Goal: Task Accomplishment & Management: Use online tool/utility

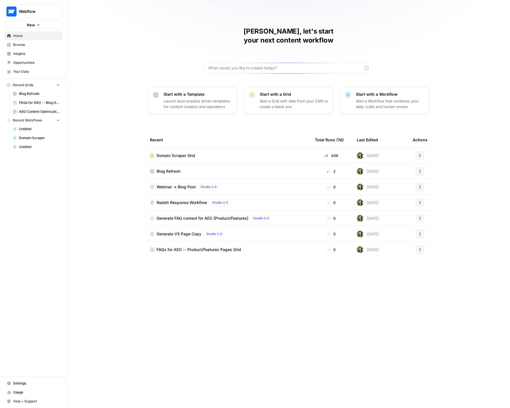
click at [203, 153] on div "Domain Scraper Grid" at bounding box center [228, 156] width 156 height 6
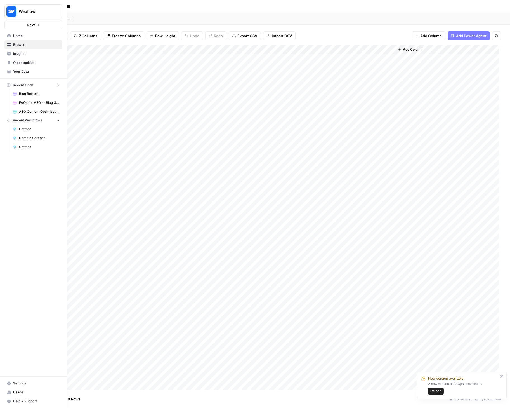
click at [18, 38] on link "Home" at bounding box center [33, 35] width 58 height 9
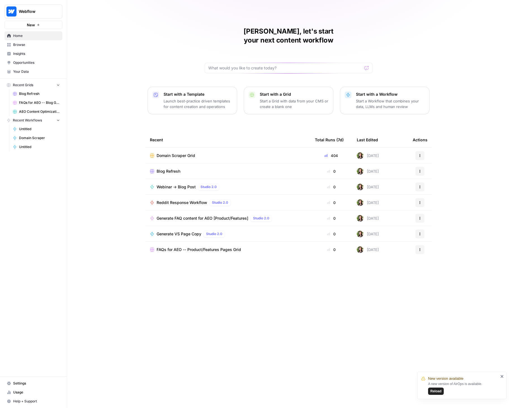
click at [438, 388] on span "Reload" at bounding box center [435, 390] width 11 height 5
click at [23, 390] on span "Usage" at bounding box center [36, 392] width 47 height 5
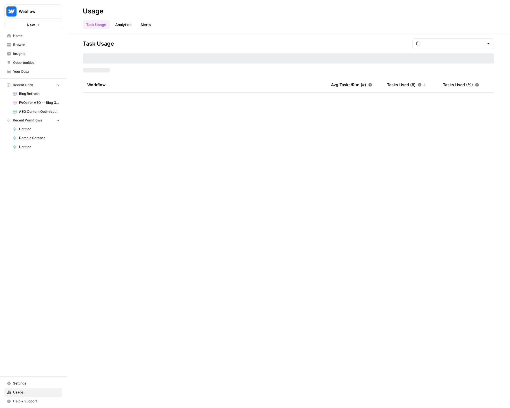
type input "September Tasks"
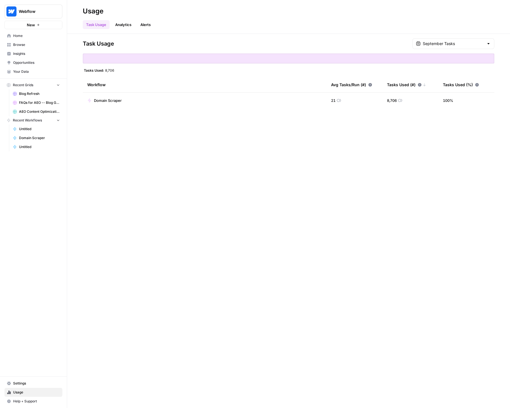
click at [22, 46] on span "Browse" at bounding box center [36, 44] width 47 height 5
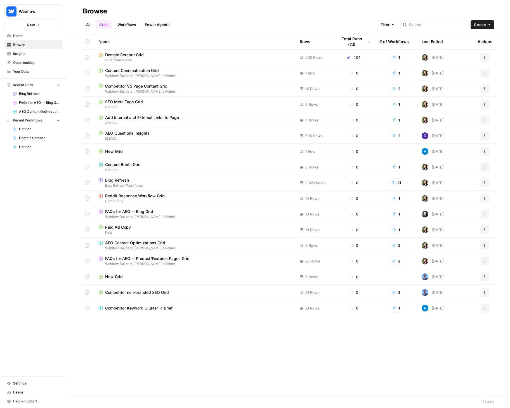
click at [118, 56] on span "Domain Scraper Grid" at bounding box center [124, 55] width 39 height 6
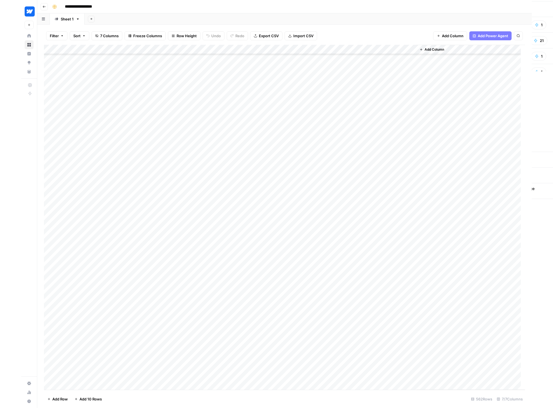
scroll to position [4272, 0]
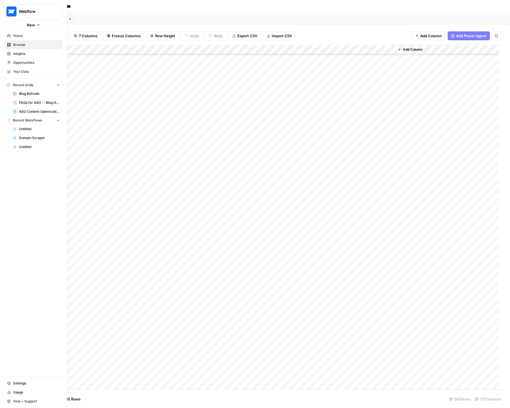
click at [10, 382] on icon at bounding box center [9, 383] width 4 height 4
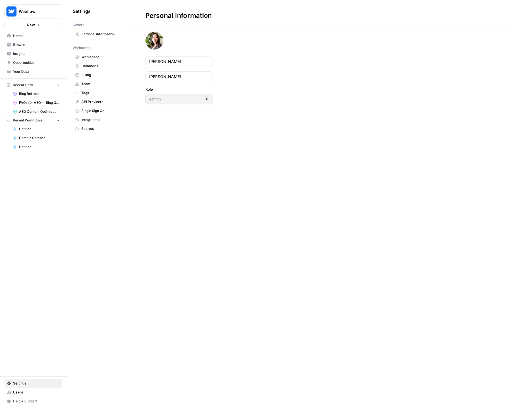
click at [90, 118] on span "Integrations" at bounding box center [103, 119] width 44 height 5
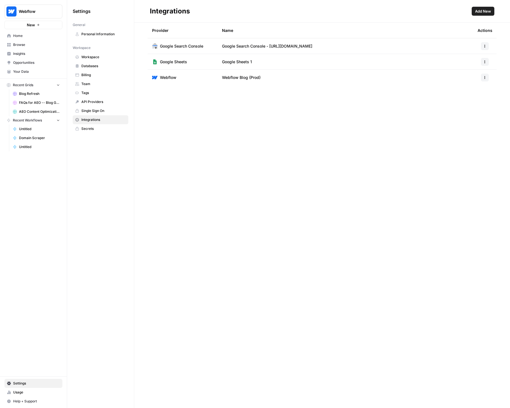
click at [23, 45] on span "Browse" at bounding box center [36, 44] width 47 height 5
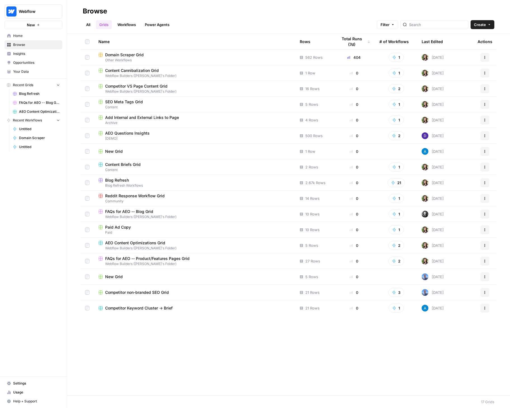
click at [135, 57] on span "Domain Scraper Grid" at bounding box center [124, 55] width 39 height 6
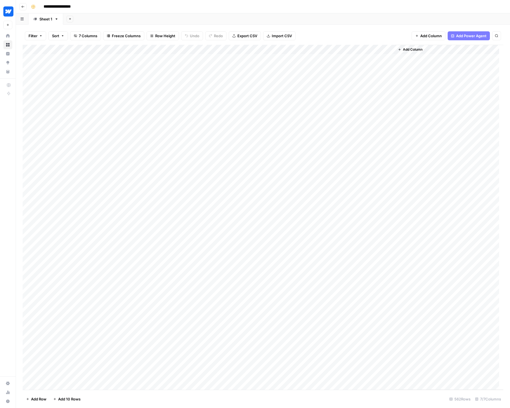
click at [133, 51] on div "Add Column" at bounding box center [263, 217] width 481 height 345
click at [104, 103] on span "Edit Workflow" at bounding box center [127, 105] width 49 height 6
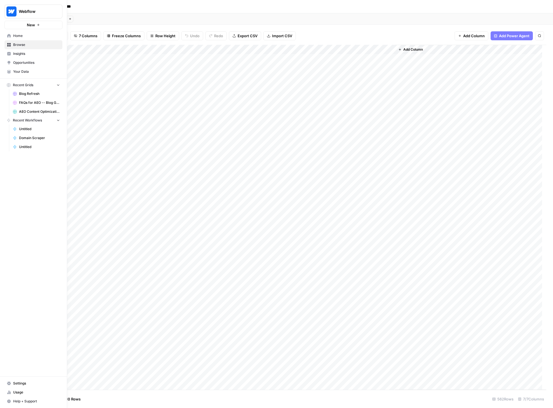
click at [9, 34] on icon at bounding box center [9, 36] width 4 height 4
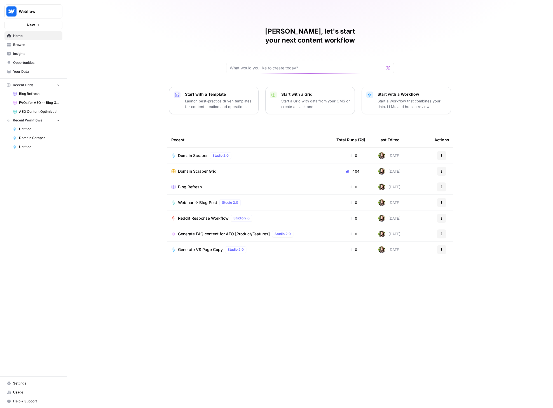
click at [28, 71] on span "Your Data" at bounding box center [36, 71] width 47 height 5
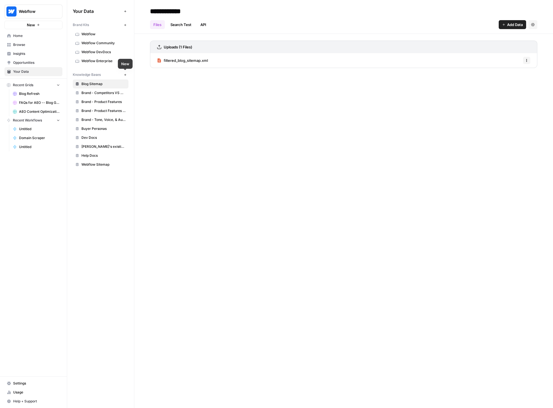
click at [125, 73] on button "New" at bounding box center [125, 74] width 7 height 7
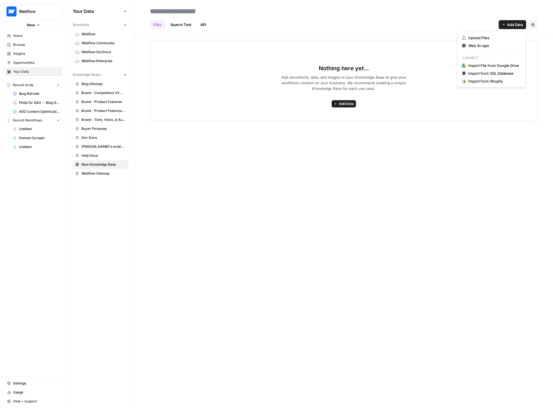
click at [506, 20] on button "Add Data" at bounding box center [511, 24] width 27 height 9
click at [495, 65] on span "Import File from Google Drive" at bounding box center [493, 66] width 51 height 6
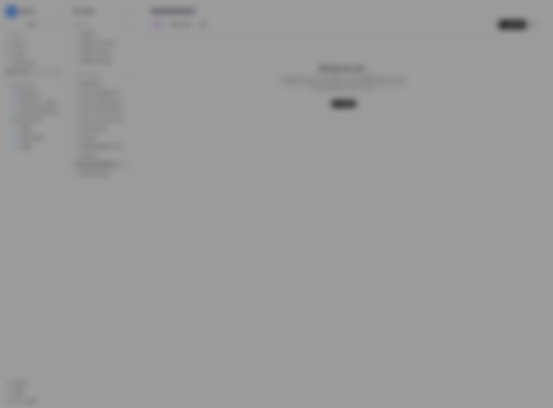
type input "[EMAIL_ADDRESS][DOMAIN_NAME]"
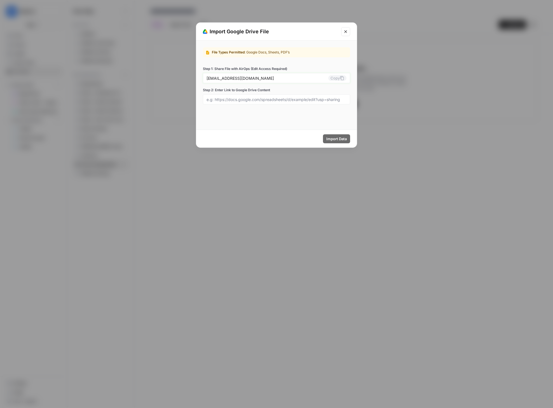
click at [336, 78] on button "Copy" at bounding box center [337, 78] width 18 height 6
click at [228, 99] on input "Step 2: Enter Link to Google Drive Content" at bounding box center [276, 99] width 140 height 5
paste input "[URL][DOMAIN_NAME]"
type input "[URL][DOMAIN_NAME]"
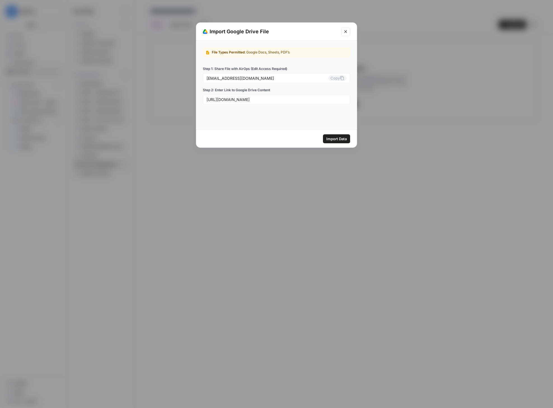
scroll to position [0, 0]
click at [336, 139] on span "Import Data" at bounding box center [336, 139] width 20 height 6
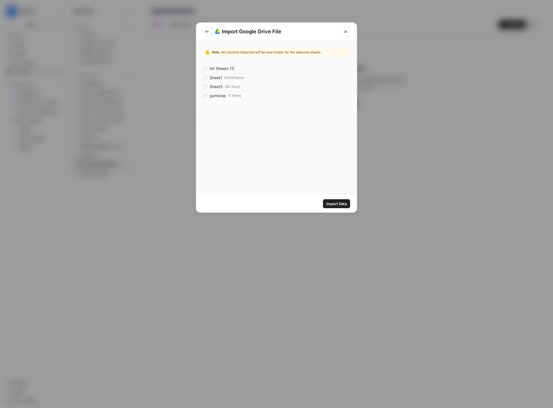
click at [336, 204] on span "Import Data" at bounding box center [336, 204] width 20 height 6
click at [363, 44] on div "Import Google Drive File Note : All columns imported will be searchable for the…" at bounding box center [276, 204] width 553 height 408
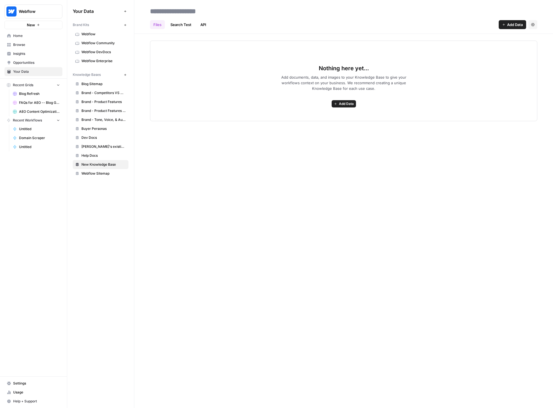
click at [510, 25] on span "Add Data" at bounding box center [515, 25] width 16 height 6
click at [474, 64] on span "Import File from Google Drive" at bounding box center [493, 66] width 51 height 6
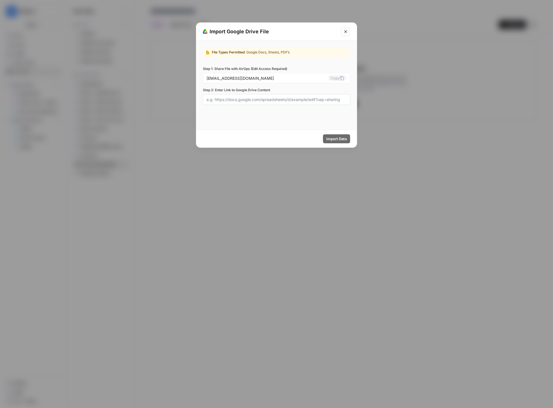
click at [295, 100] on input "Step 2: Enter Link to Google Drive Content" at bounding box center [276, 99] width 140 height 5
paste input "[URL][DOMAIN_NAME]"
type input "[URL][DOMAIN_NAME]"
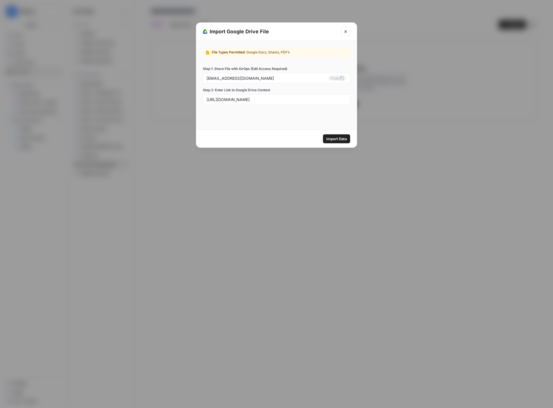
click at [336, 139] on span "Import Data" at bounding box center [336, 139] width 20 height 6
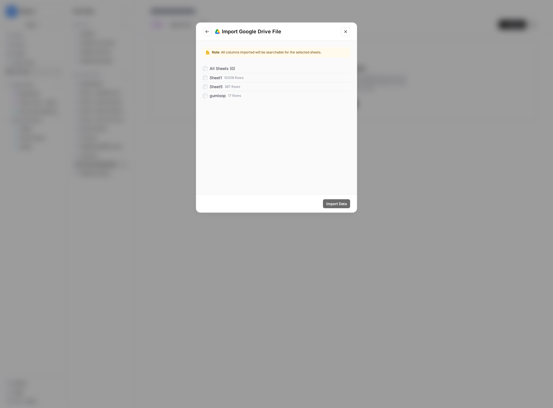
click at [211, 77] on span "Sheet1" at bounding box center [215, 78] width 12 height 6
click at [333, 204] on span "Import Data" at bounding box center [336, 204] width 20 height 6
click at [334, 205] on span "Import Data" at bounding box center [336, 204] width 20 height 6
drag, startPoint x: 261, startPoint y: 108, endPoint x: 265, endPoint y: 107, distance: 3.4
click at [262, 108] on div "The sheet Sheet1 has at least one column without header" at bounding box center [276, 106] width 147 height 5
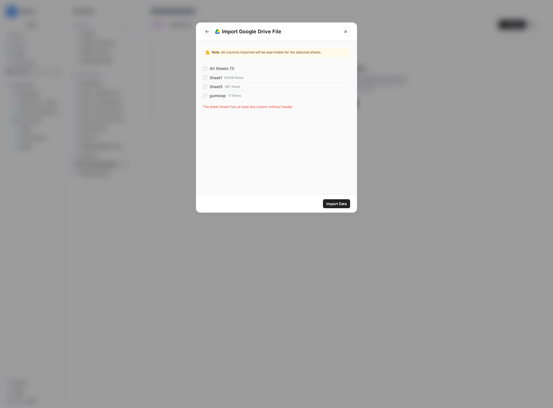
click at [333, 204] on span "Import Data" at bounding box center [336, 204] width 20 height 6
click at [274, 117] on div "Note : All columns imported will be searchable for the selected sheets. All She…" at bounding box center [276, 118] width 161 height 154
click at [344, 31] on icon "Close modal" at bounding box center [345, 31] width 4 height 4
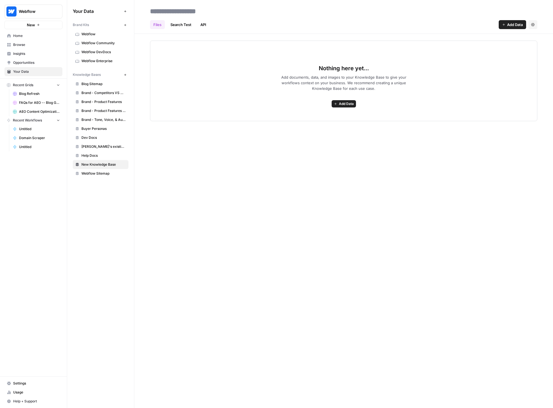
click at [21, 44] on span "Browse" at bounding box center [36, 44] width 47 height 5
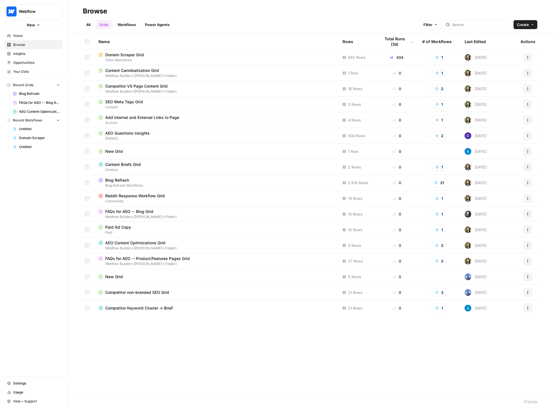
click at [156, 52] on div "Domain Scraper Grid" at bounding box center [215, 55] width 235 height 6
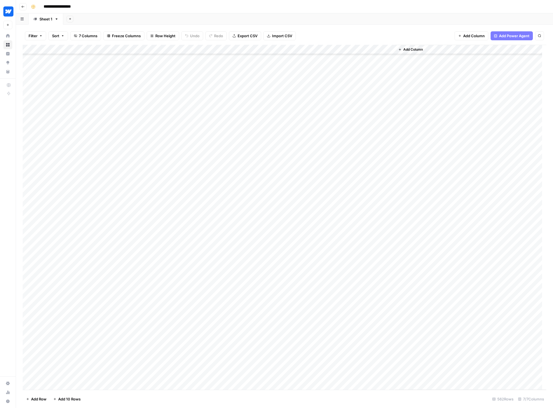
scroll to position [5018, 0]
click at [65, 383] on div "Add Column" at bounding box center [284, 217] width 523 height 345
click at [64, 385] on div "Add Column" at bounding box center [284, 217] width 523 height 345
click at [67, 364] on div "Add Column" at bounding box center [284, 217] width 523 height 345
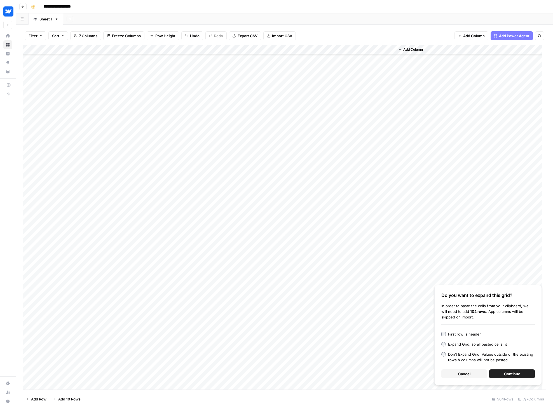
click at [509, 374] on span "Continue" at bounding box center [512, 374] width 16 height 6
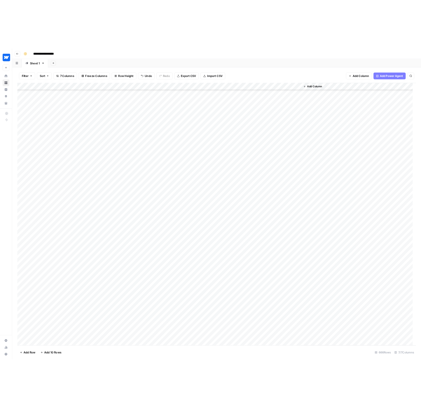
scroll to position [5156, 0]
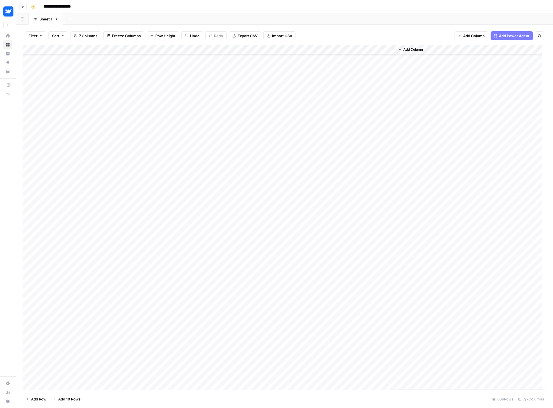
click at [66, 265] on div "Add Column" at bounding box center [284, 217] width 523 height 345
click at [67, 264] on div "Add Column" at bounding box center [284, 217] width 523 height 345
type textarea "**********"
click at [132, 49] on div "Add Column" at bounding box center [284, 217] width 523 height 345
click at [163, 98] on span "Remaining Rows" at bounding box center [163, 98] width 35 height 6
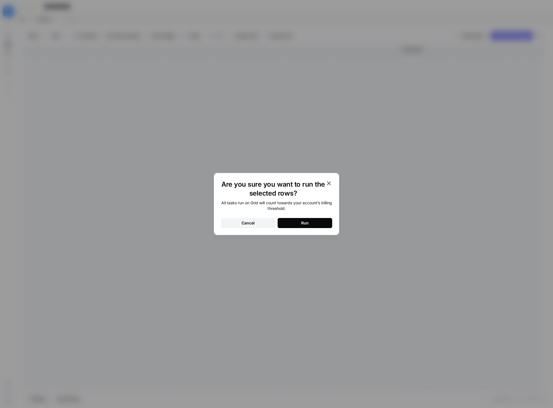
click at [307, 225] on div "Run" at bounding box center [305, 223] width 8 height 6
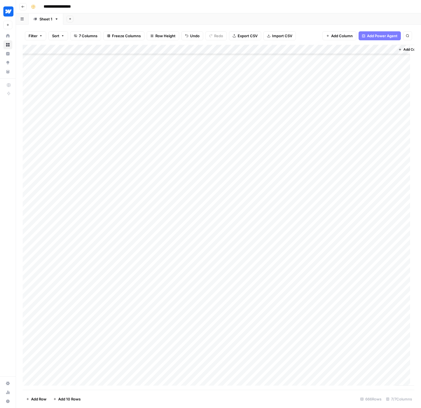
scroll to position [5435, 0]
type input "**********"
click at [396, 51] on icon "Next Result" at bounding box center [396, 51] width 3 height 3
drag, startPoint x: 185, startPoint y: 58, endPoint x: 374, endPoint y: 59, distance: 189.1
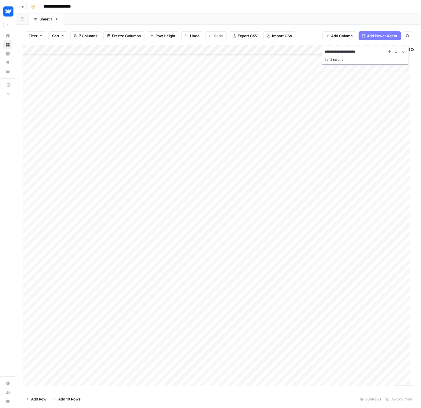
click at [374, 59] on div "**********" at bounding box center [218, 217] width 391 height 345
click at [403, 52] on icon "Close Search" at bounding box center [402, 52] width 4 height 4
click at [169, 57] on div "Add Column" at bounding box center [218, 217] width 391 height 345
click at [253, 60] on div "Add Column" at bounding box center [218, 217] width 391 height 345
drag, startPoint x: 230, startPoint y: 59, endPoint x: 377, endPoint y: 59, distance: 147.4
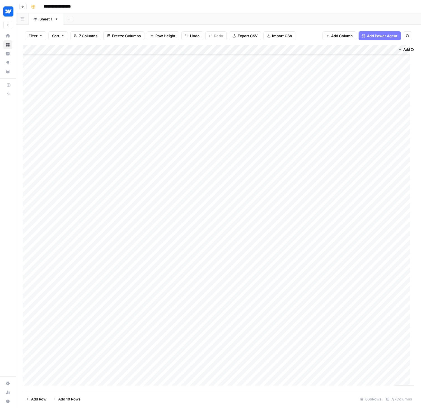
click at [377, 59] on div "Add Column" at bounding box center [218, 217] width 391 height 345
click at [337, 374] on span "Cancel" at bounding box center [332, 374] width 12 height 6
click at [341, 374] on button "Cancel" at bounding box center [332, 373] width 46 height 9
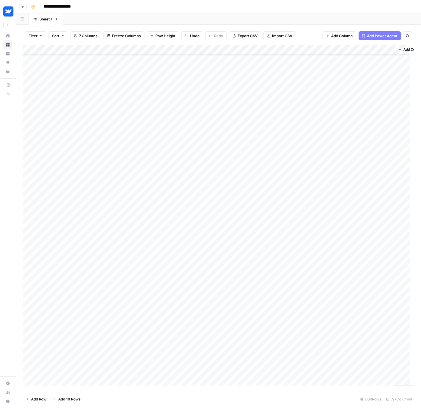
click at [255, 168] on div "Add Column" at bounding box center [218, 217] width 391 height 345
drag, startPoint x: 222, startPoint y: 165, endPoint x: 304, endPoint y: 167, distance: 82.0
click at [304, 167] on div "Add Column" at bounding box center [218, 217] width 391 height 345
click at [364, 132] on div "Add Column" at bounding box center [218, 217] width 391 height 345
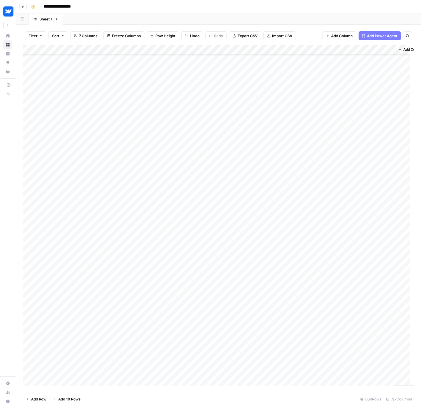
scroll to position [6011, 0]
click at [66, 383] on div "Add Column" at bounding box center [218, 217] width 391 height 345
click at [65, 383] on div "Add Column" at bounding box center [218, 217] width 391 height 345
click at [63, 361] on div "Add Column" at bounding box center [218, 217] width 391 height 345
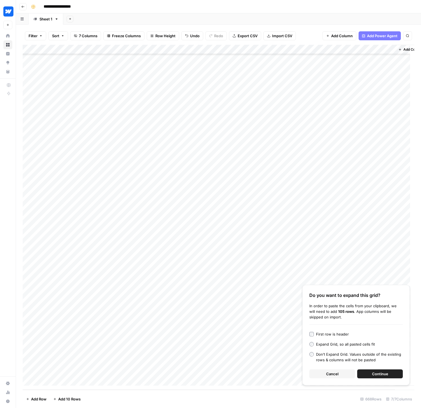
click at [387, 372] on span "Continue" at bounding box center [380, 374] width 16 height 6
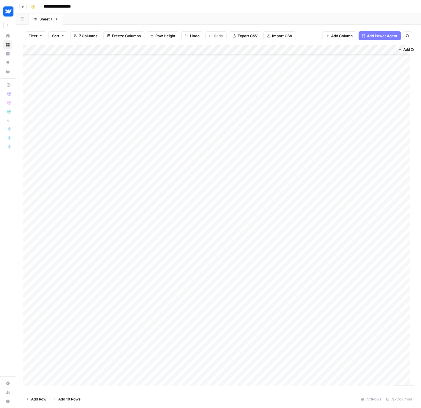
scroll to position [6193, 0]
click at [70, 219] on div "Add Column" at bounding box center [218, 217] width 391 height 345
click at [159, 199] on div "Add Column" at bounding box center [218, 217] width 391 height 345
click at [130, 49] on div "Add Column" at bounding box center [218, 217] width 391 height 345
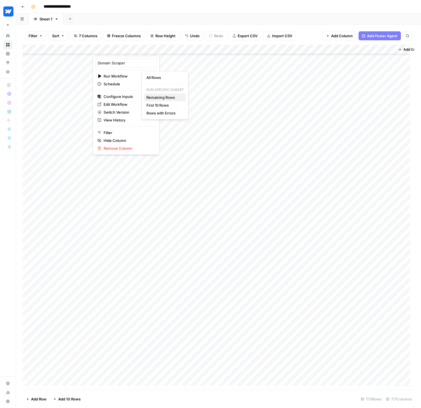
click at [156, 98] on span "Remaining Rows" at bounding box center [163, 98] width 35 height 6
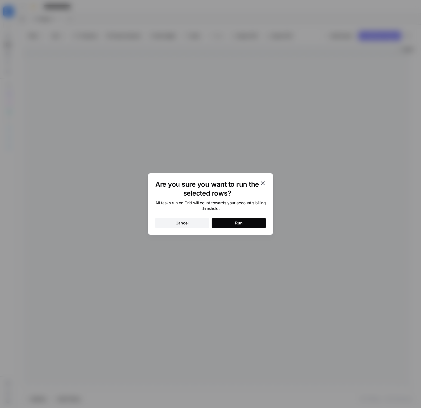
click at [256, 223] on button "Run" at bounding box center [238, 223] width 55 height 10
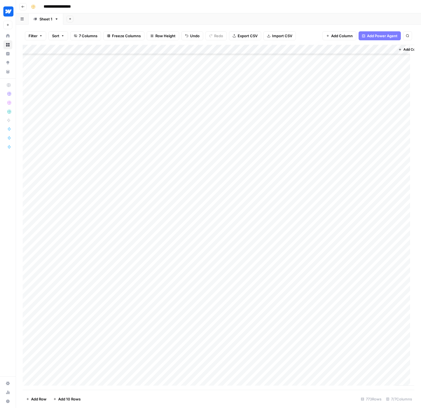
scroll to position [5850, 0]
type input "******"
click at [397, 51] on div "******" at bounding box center [365, 51] width 82 height 7
click at [402, 51] on icon "Close Search" at bounding box center [402, 52] width 4 height 4
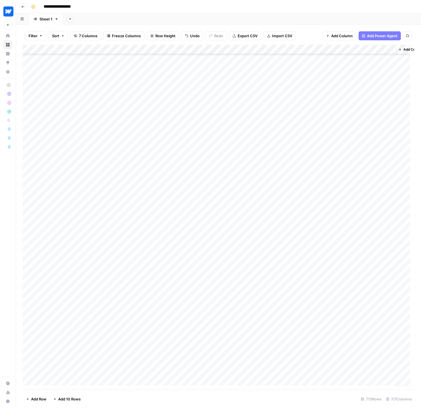
drag, startPoint x: 218, startPoint y: 114, endPoint x: 362, endPoint y: 112, distance: 144.3
click at [362, 112] on div "Add Column" at bounding box center [218, 217] width 391 height 345
click at [63, 382] on div "Add Column" at bounding box center [218, 217] width 391 height 345
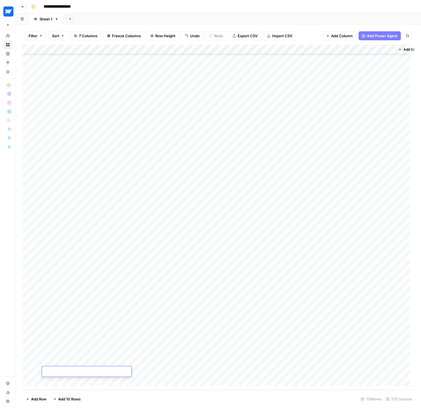
click at [112, 394] on footer "Add Row Add 10 Rows 774 Rows 7/7 Columns" at bounding box center [218, 399] width 391 height 18
click at [68, 383] on div "Add Column" at bounding box center [218, 217] width 391 height 345
click at [119, 406] on footer "Add Row Add 10 Rows 775 Rows 7/7 Columns" at bounding box center [218, 399] width 391 height 18
click at [77, 362] on div "Add Column" at bounding box center [218, 217] width 391 height 345
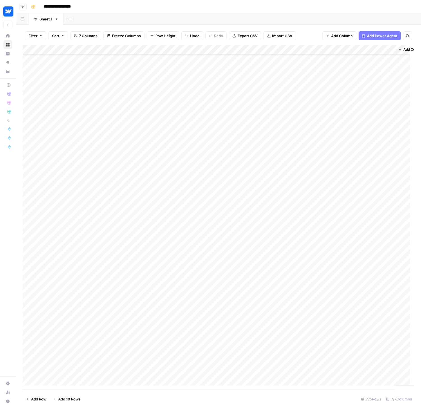
click at [114, 402] on footer "Add Row Add 10 Rows 775 Rows 7/7 Columns" at bounding box center [218, 399] width 391 height 18
click at [70, 361] on div "Add Column" at bounding box center [218, 217] width 391 height 345
click at [71, 361] on textarea at bounding box center [87, 362] width 90 height 8
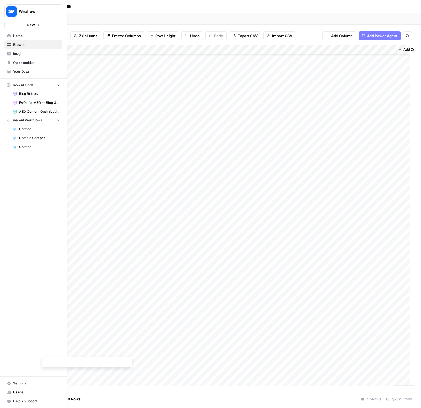
click at [11, 359] on div "Webflow New Home Browse Insights Opportunities Your Data Recent Grids Blog Refr…" at bounding box center [33, 204] width 67 height 408
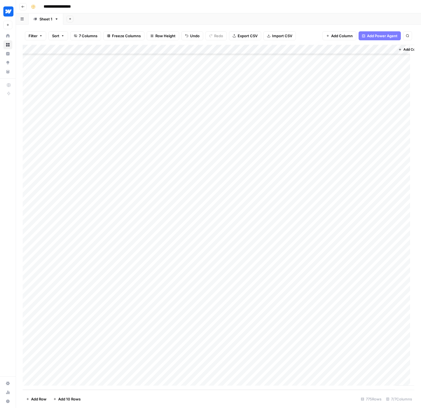
click at [134, 396] on footer "Add Row Add 10 Rows 775 Rows 7/7 Columns" at bounding box center [218, 399] width 391 height 18
click at [83, 360] on div "Add Column" at bounding box center [218, 217] width 391 height 345
click at [112, 398] on footer "Add Row Add 10 Rows 775 Rows 7/7 Columns" at bounding box center [218, 399] width 391 height 18
click at [80, 361] on div "Add Column" at bounding box center [218, 217] width 391 height 345
click at [135, 398] on footer "Add Row Add 10 Rows 775 Rows 7/7 Columns" at bounding box center [218, 399] width 391 height 18
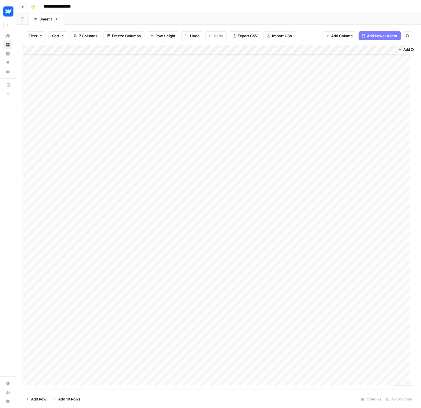
click at [157, 396] on footer "Add Row Add 10 Rows 775 Rows 7/7 Columns" at bounding box center [218, 399] width 391 height 18
click at [80, 364] on div "Add Column" at bounding box center [218, 217] width 391 height 345
click at [81, 369] on div "Add Column" at bounding box center [218, 217] width 391 height 345
click at [79, 361] on div "Add Column" at bounding box center [218, 217] width 391 height 345
click at [79, 363] on div "Add Column" at bounding box center [218, 217] width 391 height 345
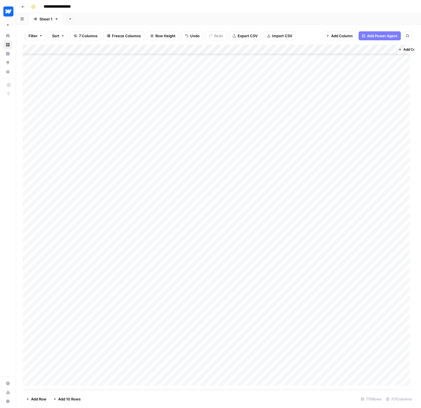
click at [75, 372] on div "Add Column" at bounding box center [218, 217] width 391 height 345
click at [72, 358] on div "Add Column" at bounding box center [218, 217] width 391 height 345
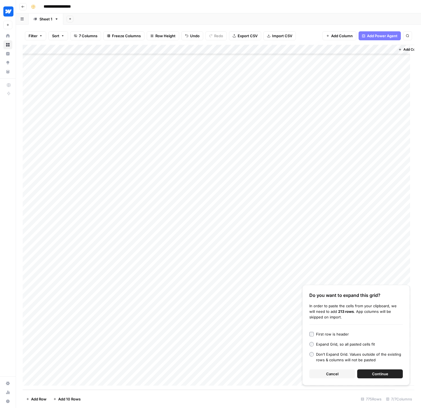
click at [387, 373] on span "Continue" at bounding box center [380, 374] width 16 height 6
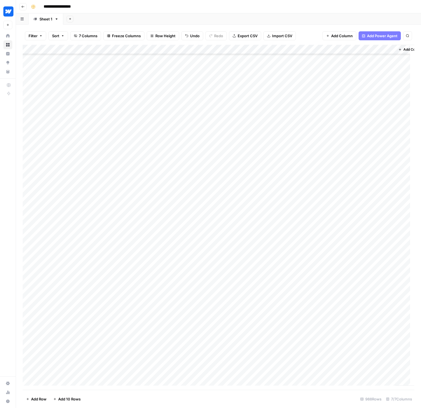
scroll to position [7171, 0]
click at [131, 48] on div "Add Column" at bounding box center [218, 217] width 391 height 345
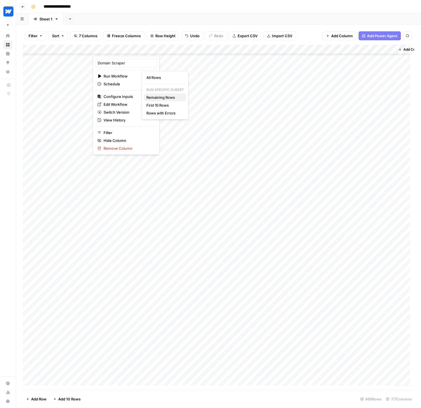
click at [155, 96] on span "Remaining Rows" at bounding box center [163, 98] width 35 height 6
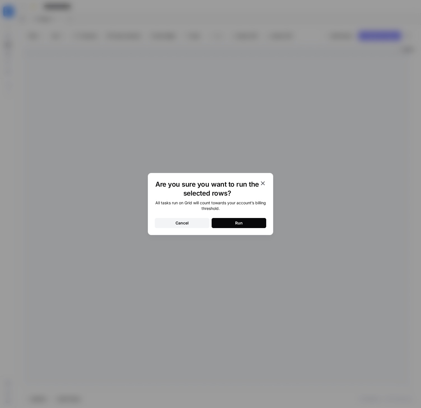
click at [238, 225] on div "Run" at bounding box center [239, 223] width 8 height 6
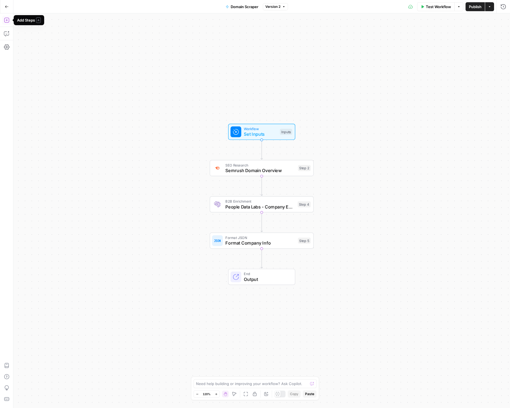
click at [8, 20] on icon "button" at bounding box center [7, 20] width 6 height 6
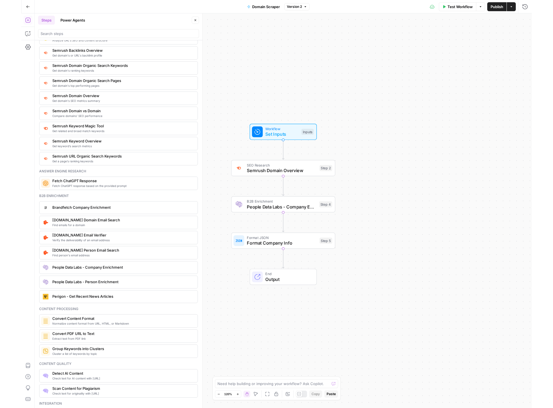
scroll to position [836, 0]
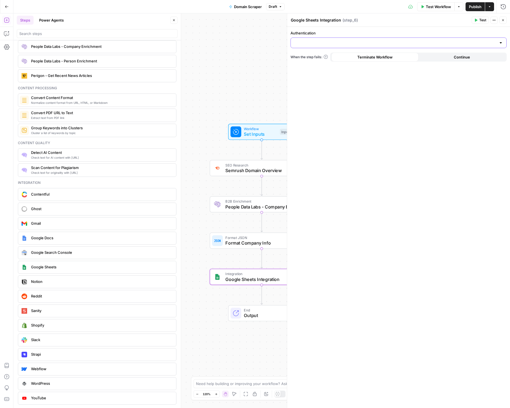
click at [425, 43] on input "Authentication" at bounding box center [395, 43] width 202 height 6
click at [321, 57] on span "Google Sheets 1" at bounding box center [397, 57] width 204 height 6
type input "Google Sheets 1"
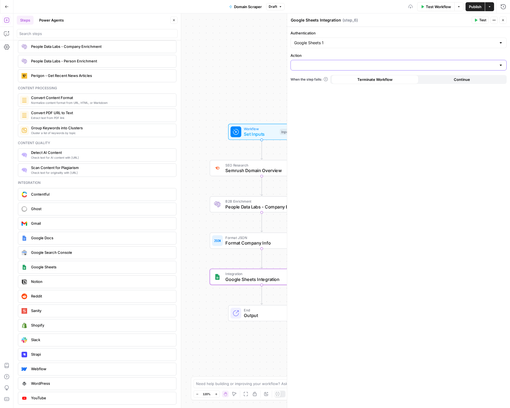
click at [324, 63] on input "Action" at bounding box center [395, 65] width 202 height 6
click at [333, 53] on label "Action" at bounding box center [399, 56] width 216 height 6
click at [333, 62] on input "Action" at bounding box center [395, 65] width 202 height 6
click at [335, 40] on input "Authentication" at bounding box center [395, 43] width 202 height 6
type input "Google Sheets 1"
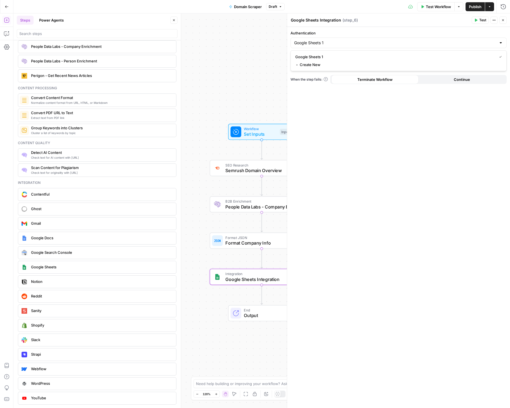
click at [337, 33] on label "Authentication" at bounding box center [399, 33] width 216 height 6
click at [337, 40] on input "Google Sheets 1" at bounding box center [395, 43] width 202 height 6
type input "Google Sheets 1"
click at [409, 103] on div "Authentication Google Sheets 1 Action When the step fails: Terminate Workflow C…" at bounding box center [398, 217] width 223 height 381
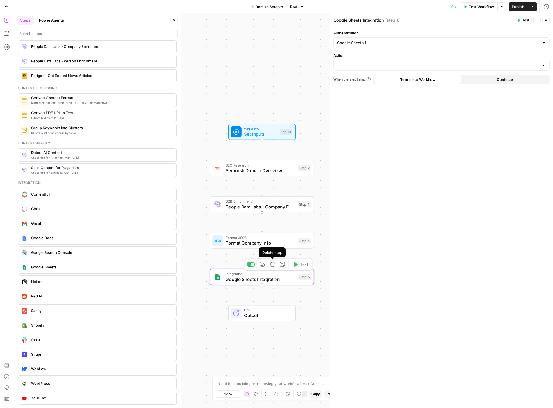
click at [271, 265] on icon "button" at bounding box center [272, 264] width 5 height 5
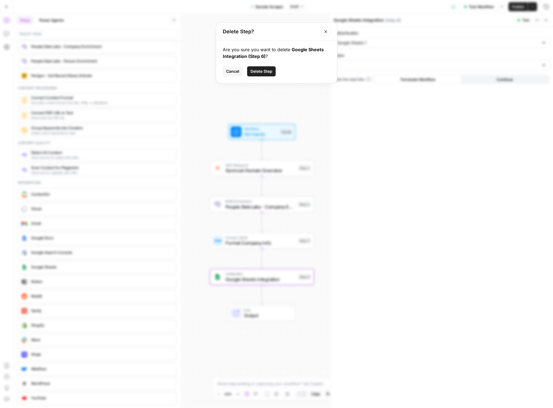
click at [270, 75] on button "Delete Step" at bounding box center [261, 71] width 29 height 10
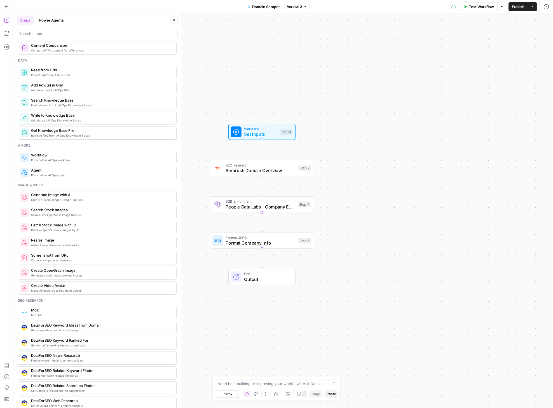
scroll to position [236, 0]
drag, startPoint x: 180, startPoint y: 143, endPoint x: 185, endPoint y: 168, distance: 25.3
click at [185, 168] on body "Webflow New Home Browse Insights Opportunities Your Data Recent Grids Blog Refr…" at bounding box center [276, 204] width 553 height 408
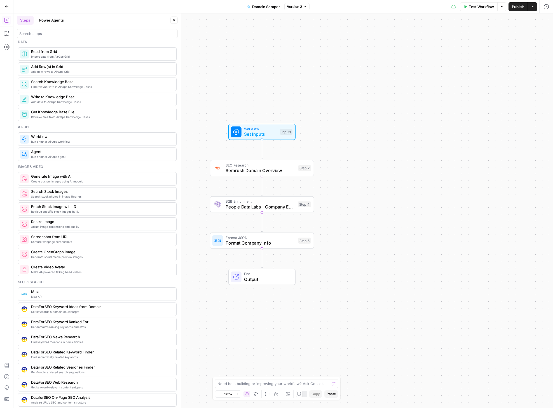
scroll to position [0, 0]
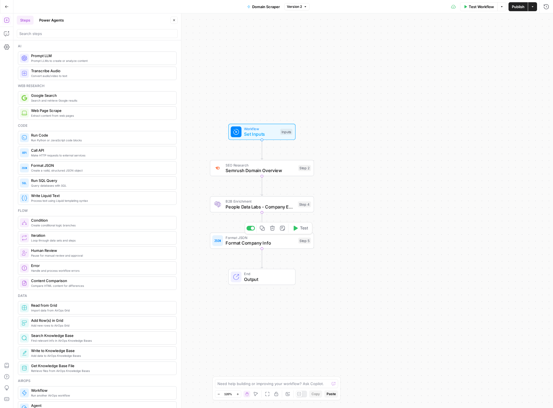
click at [249, 243] on span "Format Company Info" at bounding box center [260, 242] width 70 height 7
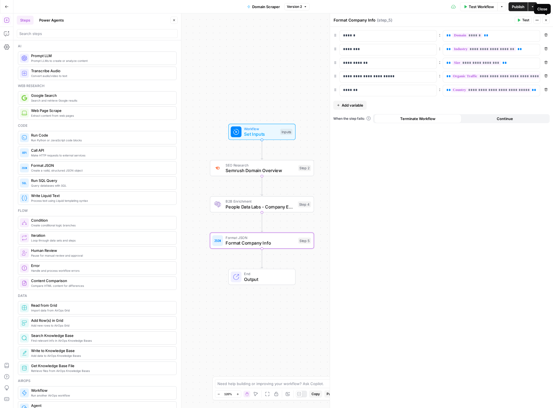
click at [510, 9] on div "Close" at bounding box center [542, 9] width 10 height 6
click at [510, 3] on button "Run History" at bounding box center [545, 6] width 9 height 9
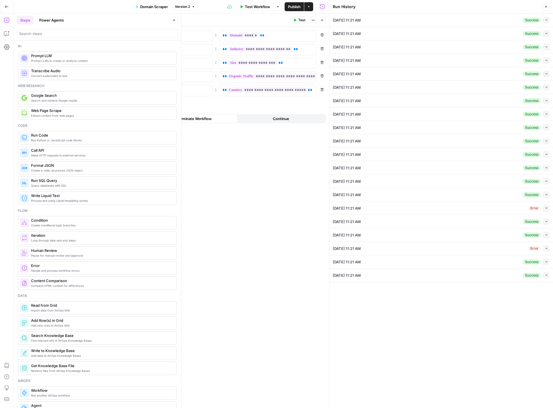
click at [510, 19] on button "Collapse" at bounding box center [546, 20] width 7 height 7
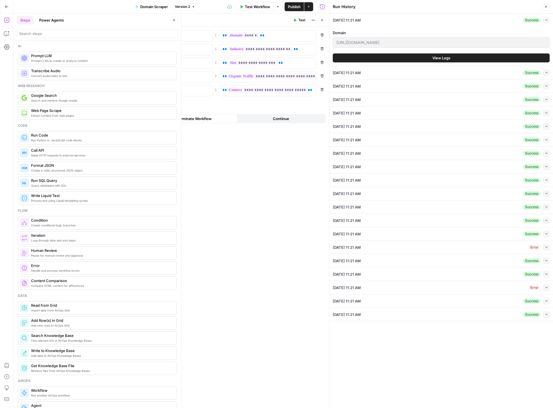
click at [465, 56] on button "View Logs" at bounding box center [441, 57] width 217 height 9
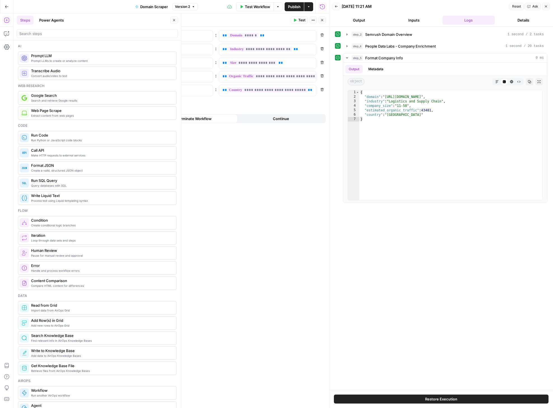
click at [256, 178] on div "**********" at bounding box center [217, 217] width 223 height 381
click at [321, 20] on icon "button" at bounding box center [321, 19] width 3 height 3
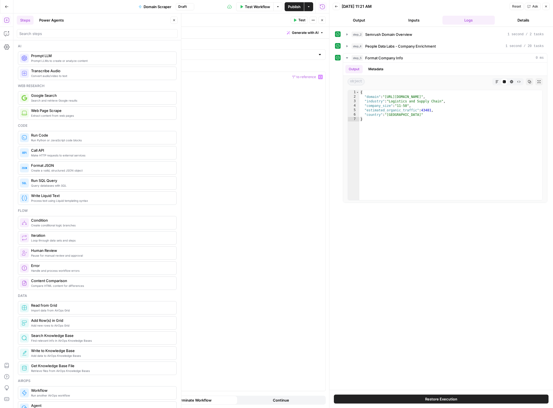
click at [192, 87] on div at bounding box center [223, 236] width 204 height 329
paste textarea "**********"
click at [240, 158] on div "import requests API_KEY = "YOUR_API_KEY" SPREADSHEET_ID = "YOUR_SPREADSHEET_ID"…" at bounding box center [224, 236] width 202 height 329
type textarea "*"
click at [510, 7] on icon "button" at bounding box center [545, 6] width 3 height 3
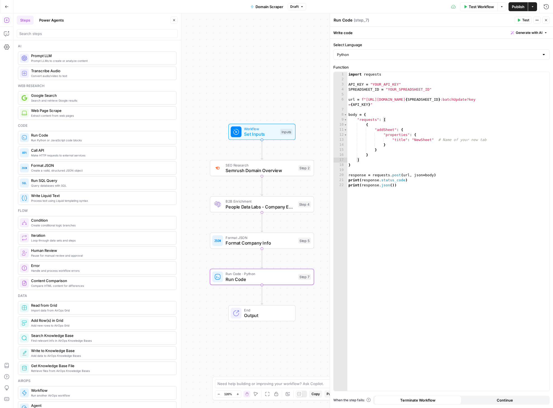
click at [49, 135] on span "Run Code" at bounding box center [101, 135] width 141 height 6
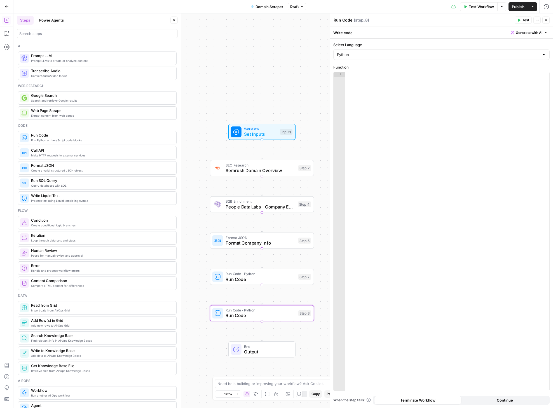
click at [47, 134] on span "Run Code" at bounding box center [101, 135] width 141 height 6
click at [274, 336] on icon "button" at bounding box center [272, 336] width 5 height 5
click at [263, 67] on button "Delete Step" at bounding box center [261, 71] width 29 height 10
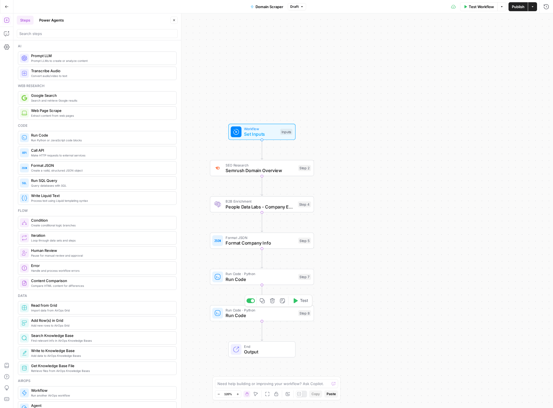
click at [253, 314] on span "Run Code" at bounding box center [260, 315] width 70 height 7
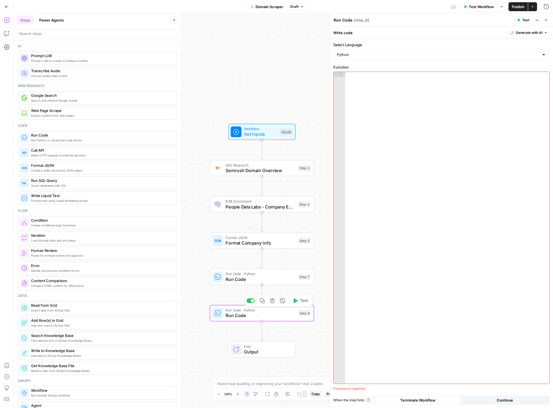
click at [446, 127] on div at bounding box center [447, 233] width 204 height 322
paste textarea "**********"
type textarea "**********"
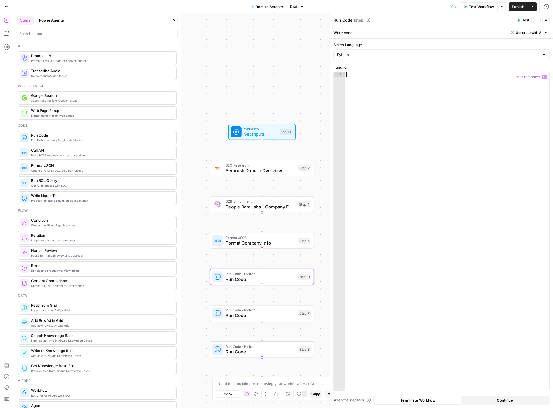
click at [413, 228] on div at bounding box center [447, 236] width 204 height 329
click at [6, 32] on icon "button" at bounding box center [7, 34] width 6 height 6
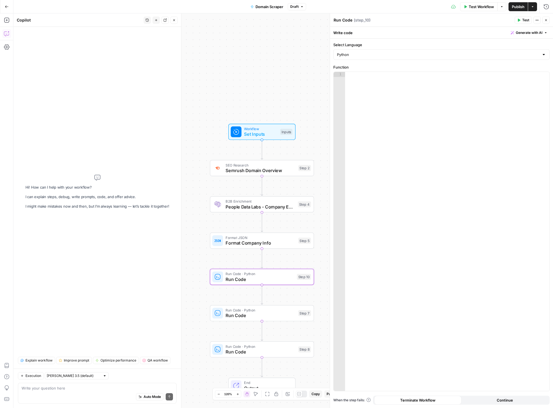
click at [59, 389] on textarea at bounding box center [97, 388] width 151 height 6
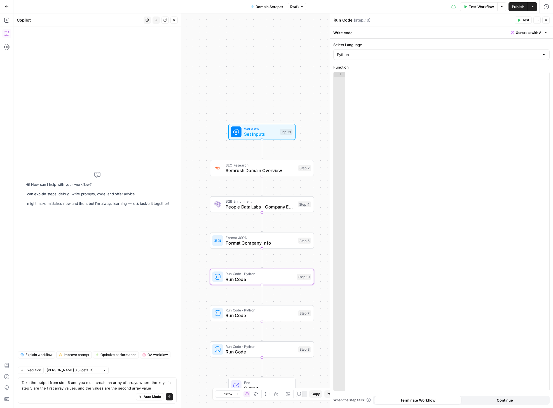
type textarea "Take the output from step 5 and you must create an array of arrays where the ke…"
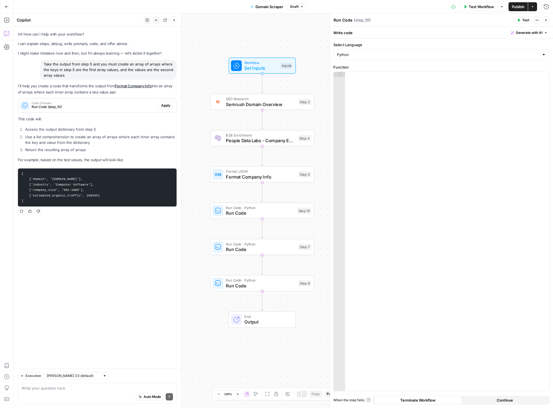
click at [61, 393] on div "Auto Mode Send" at bounding box center [97, 397] width 151 height 12
type textarea "Ok close, we want all the values in this array to be the first array"
click at [103, 376] on div at bounding box center [105, 376] width 4 height 4
click at [76, 356] on span "Claude Sonnet 4" at bounding box center [68, 356] width 36 height 6
type input "Claude Sonnet 4"
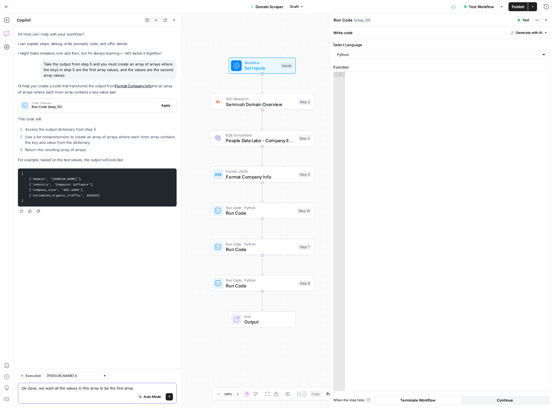
click at [139, 388] on textarea "Ok close, we want all the values in this array to be the first array" at bounding box center [97, 388] width 151 height 6
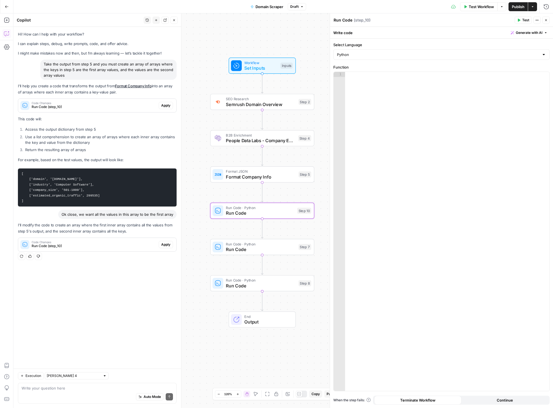
click at [168, 244] on span "Apply" at bounding box center [165, 244] width 9 height 5
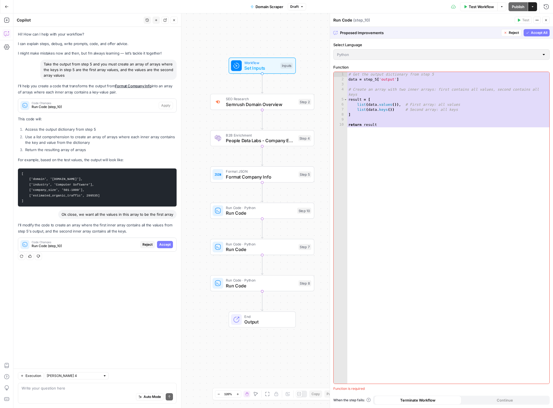
click at [510, 33] on span "Accept All" at bounding box center [539, 32] width 17 height 5
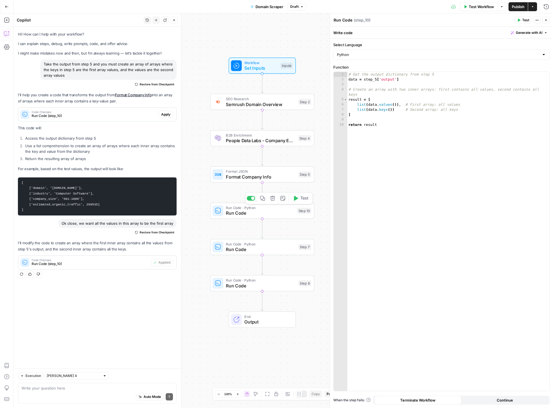
click at [302, 198] on span "Test" at bounding box center [304, 198] width 8 height 6
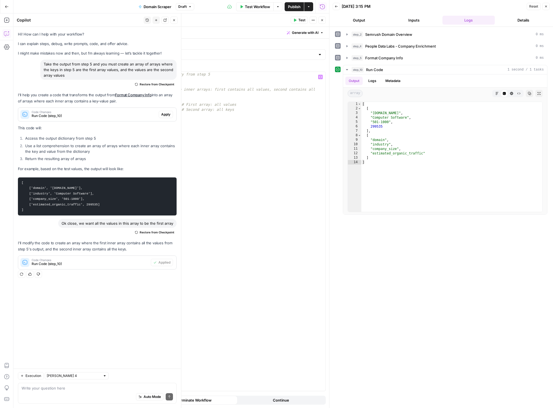
click at [176, 111] on div "# Get the output dictionary from step 5 data = step_5 [ 'output' ] # Create an …" at bounding box center [224, 236] width 202 height 329
click at [159, 104] on div "# Get the output dictionary from step 5 data = step_5 [ 'output' ] # Create an …" at bounding box center [224, 236] width 202 height 329
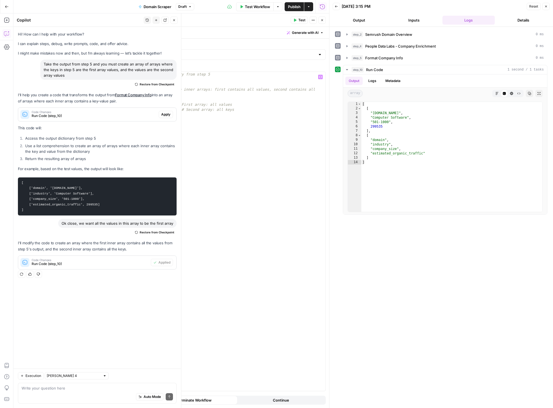
click at [159, 110] on div "# Get the output dictionary from step 5 data = step_5 [ 'output' ] # Create an …" at bounding box center [224, 236] width 202 height 329
drag, startPoint x: 266, startPoint y: 109, endPoint x: 269, endPoint y: 107, distance: 3.6
click at [266, 109] on div "# Get the output dictionary from step 5 data = step_5 [ 'output' ] # Create an …" at bounding box center [224, 236] width 202 height 329
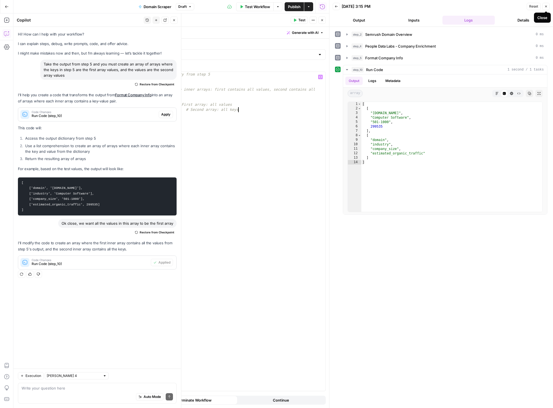
type textarea "**********"
click at [510, 7] on icon "button" at bounding box center [545, 6] width 3 height 3
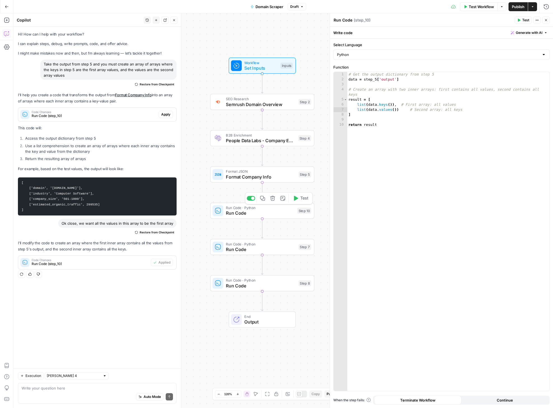
click at [297, 197] on icon "button" at bounding box center [295, 198] width 5 height 5
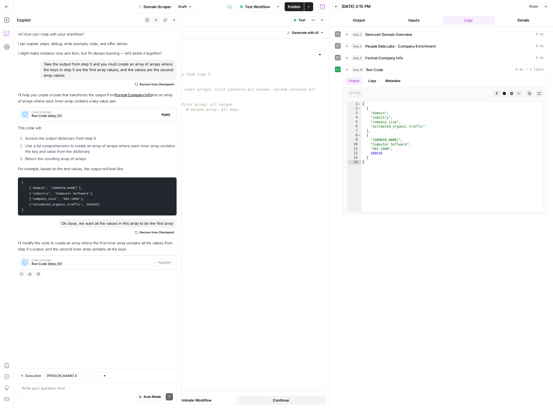
click at [324, 20] on button "Close" at bounding box center [321, 20] width 7 height 7
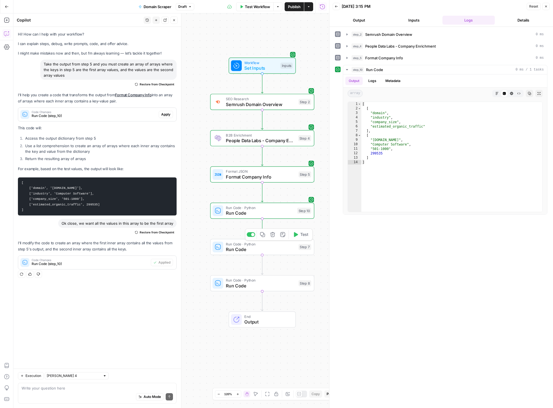
click at [280, 246] on span "Run Code" at bounding box center [261, 249] width 70 height 7
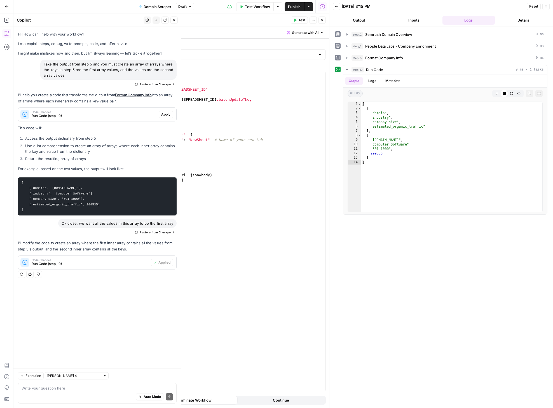
click at [510, 8] on icon "button" at bounding box center [545, 6] width 3 height 3
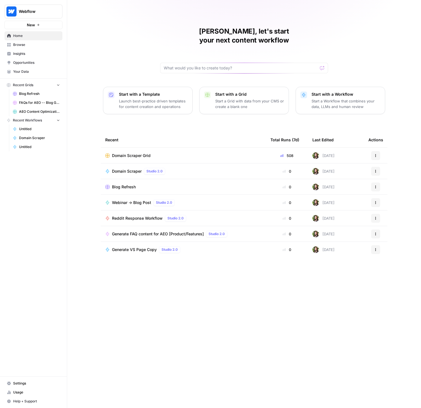
click at [24, 392] on span "Usage" at bounding box center [36, 392] width 47 height 5
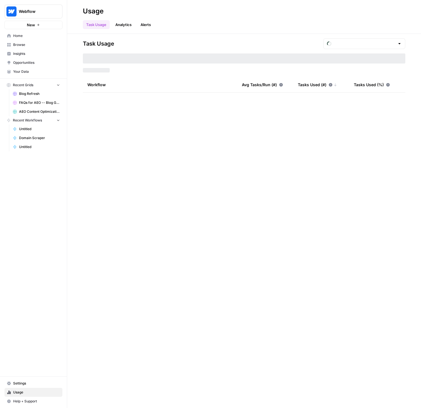
type input "September Tasks"
